Goal: Browse casually: Explore the website without a specific task or goal

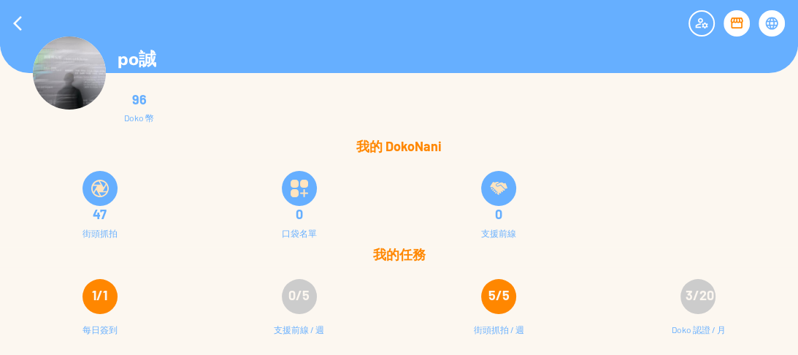
drag, startPoint x: 771, startPoint y: 22, endPoint x: 250, endPoint y: 109, distance: 528.9
click at [250, 109] on div "96 Doko 幣" at bounding box center [453, 109] width 907 height 53
click at [4, 17] on div at bounding box center [17, 23] width 35 height 35
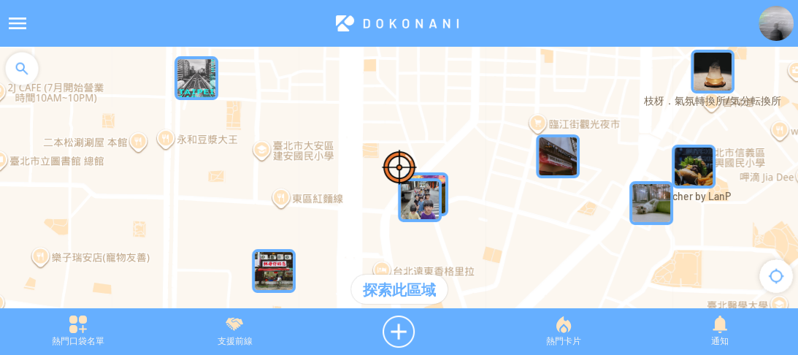
click at [14, 82] on div at bounding box center [22, 69] width 44 height 44
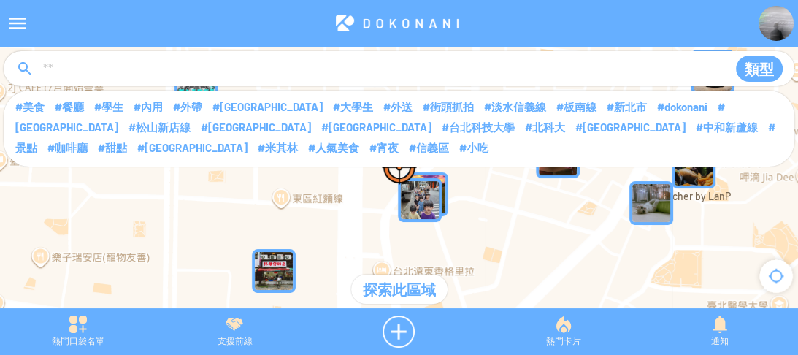
click at [90, 60] on input at bounding box center [379, 69] width 674 height 28
type input "****"
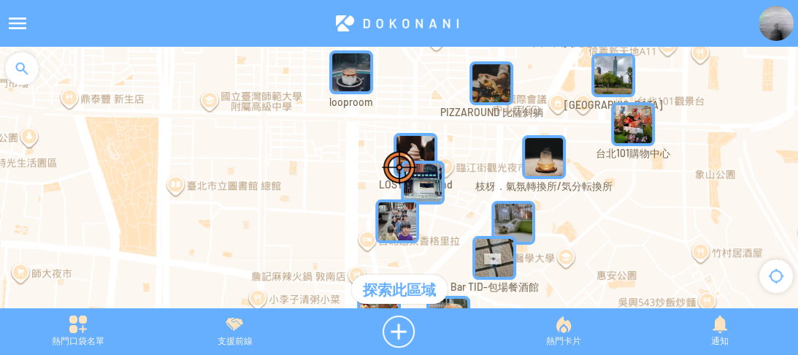
click at [24, 71] on div at bounding box center [22, 69] width 44 height 44
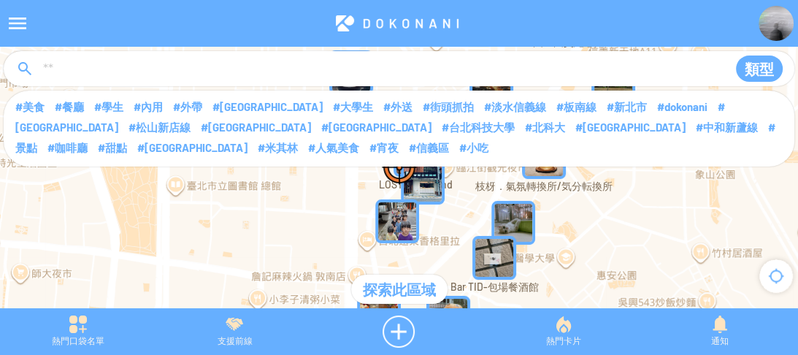
click at [98, 70] on input at bounding box center [379, 69] width 674 height 28
type input "****"
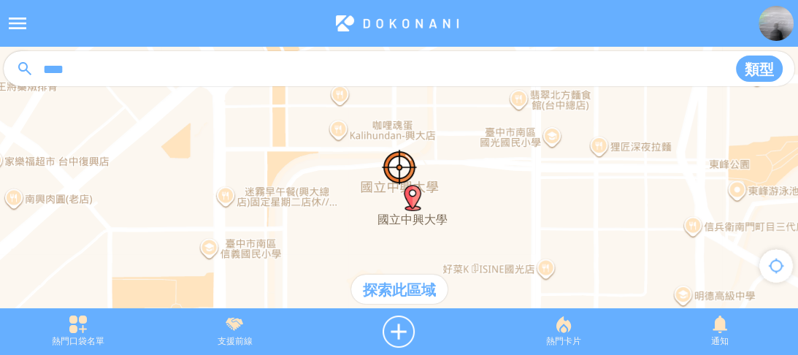
click at [382, 285] on div "探索此區域" at bounding box center [399, 288] width 96 height 29
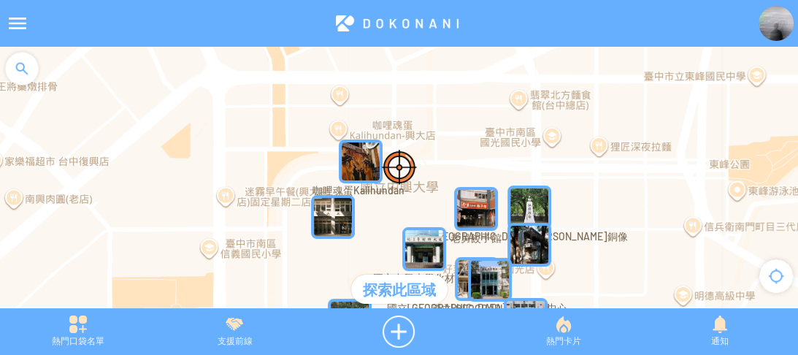
click at [356, 158] on img "iIlMEahXrxOMapIcon" at bounding box center [361, 161] width 44 height 44
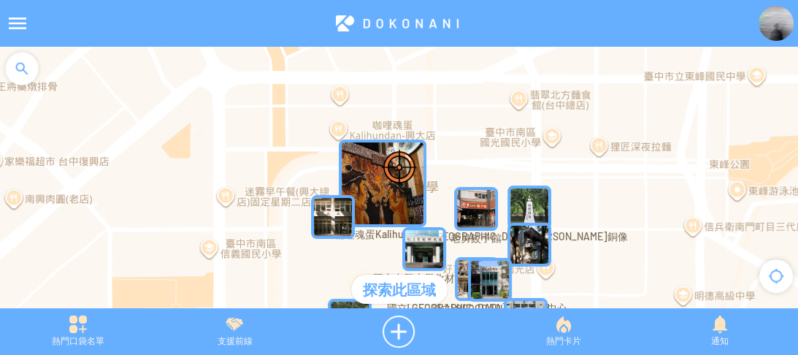
click at [356, 158] on img "iIlMEahXrxOMapIcon" at bounding box center [383, 183] width 88 height 88
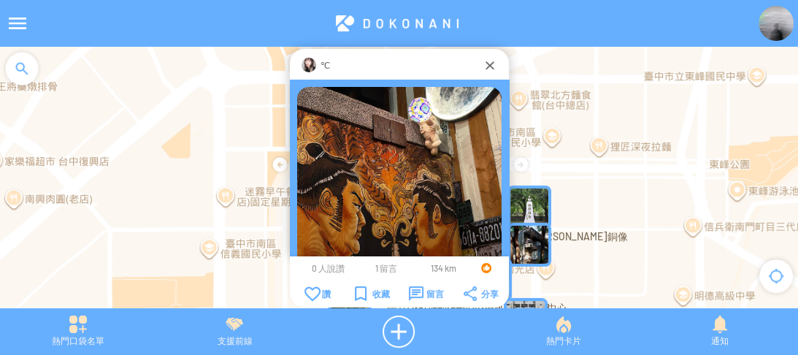
click at [309, 64] on img at bounding box center [308, 65] width 15 height 15
